Goal: Complete application form

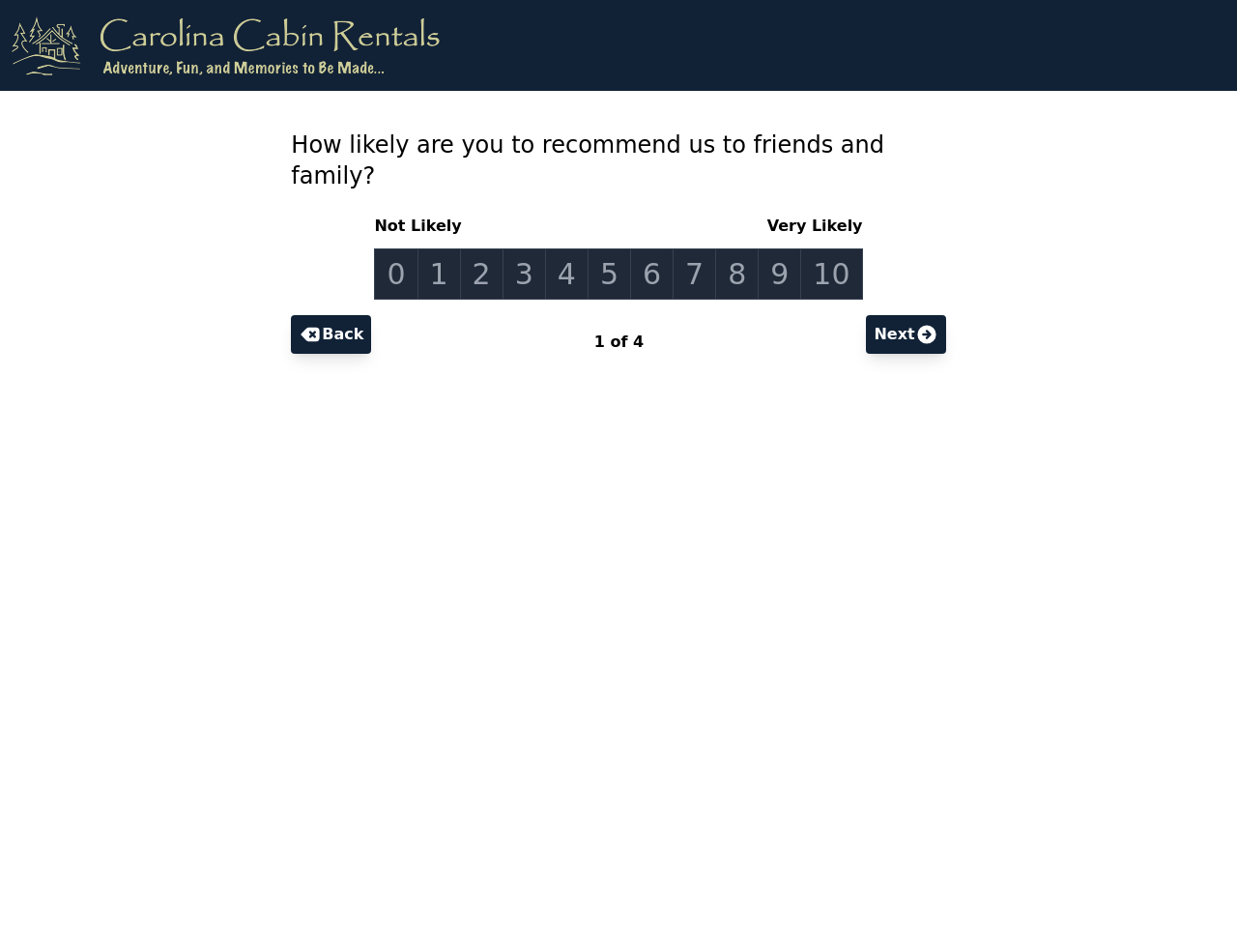
click at [412, 248] on link "0" at bounding box center [395, 273] width 43 height 51
click at [451, 248] on link "1" at bounding box center [438, 273] width 43 height 51
click at [491, 248] on link "2" at bounding box center [481, 273] width 43 height 51
click at [530, 248] on link "3" at bounding box center [523, 273] width 43 height 51
click at [571, 248] on link "4" at bounding box center [566, 273] width 43 height 51
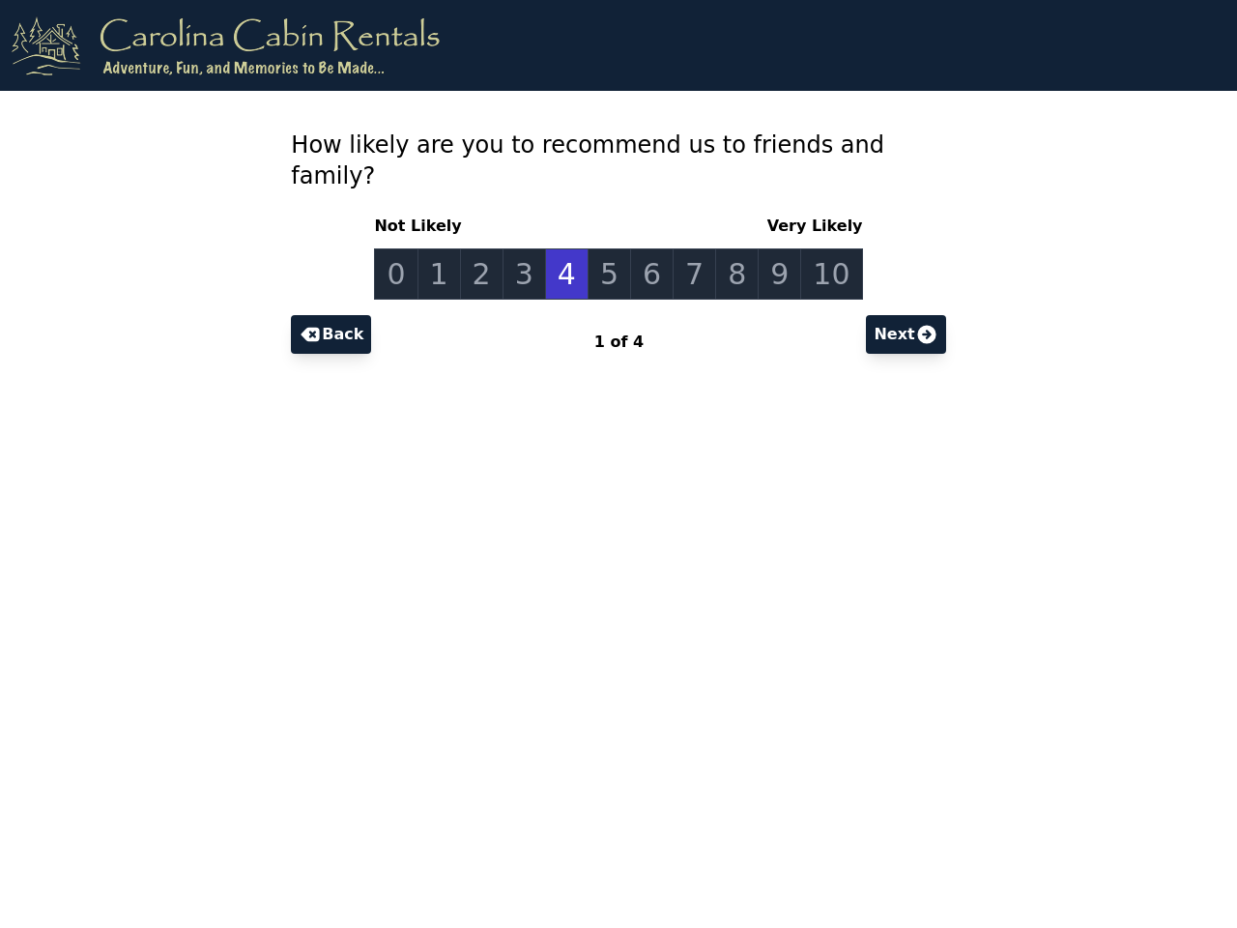
click at [611, 248] on link "5" at bounding box center [609, 273] width 43 height 51
click at [650, 248] on link "6" at bounding box center [651, 273] width 43 height 51
click at [690, 248] on link "7" at bounding box center [694, 273] width 43 height 51
click at [730, 248] on link "8" at bounding box center [736, 273] width 43 height 51
click at [770, 248] on link "9" at bounding box center [779, 273] width 43 height 51
